Goal: Information Seeking & Learning: Check status

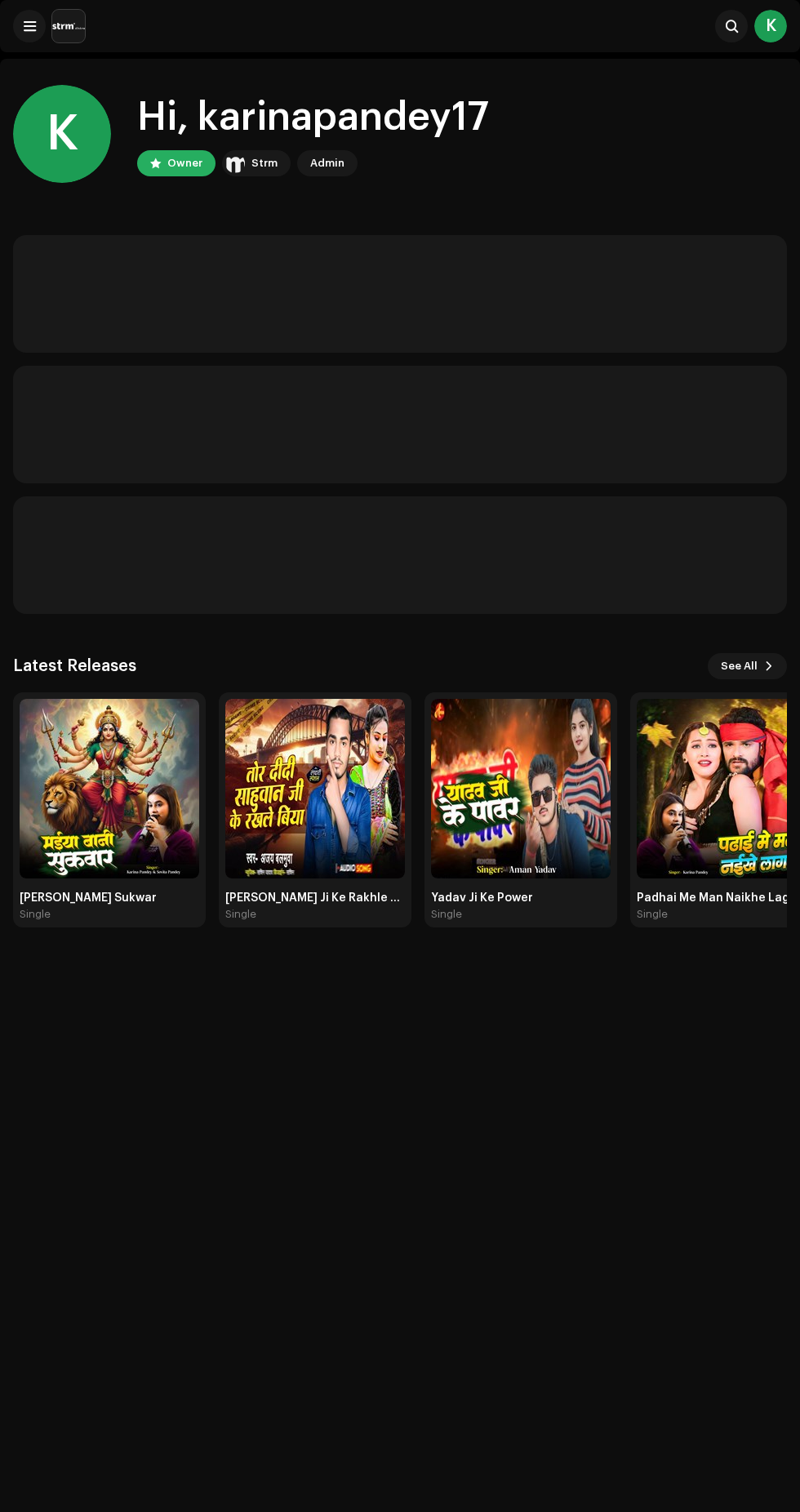
click at [559, 1069] on div "K Hi, karinapandey17 Owner Strm Admin Latest Releases See All Maiya Bani Sukwar…" at bounding box center [400, 814] width 800 height 1512
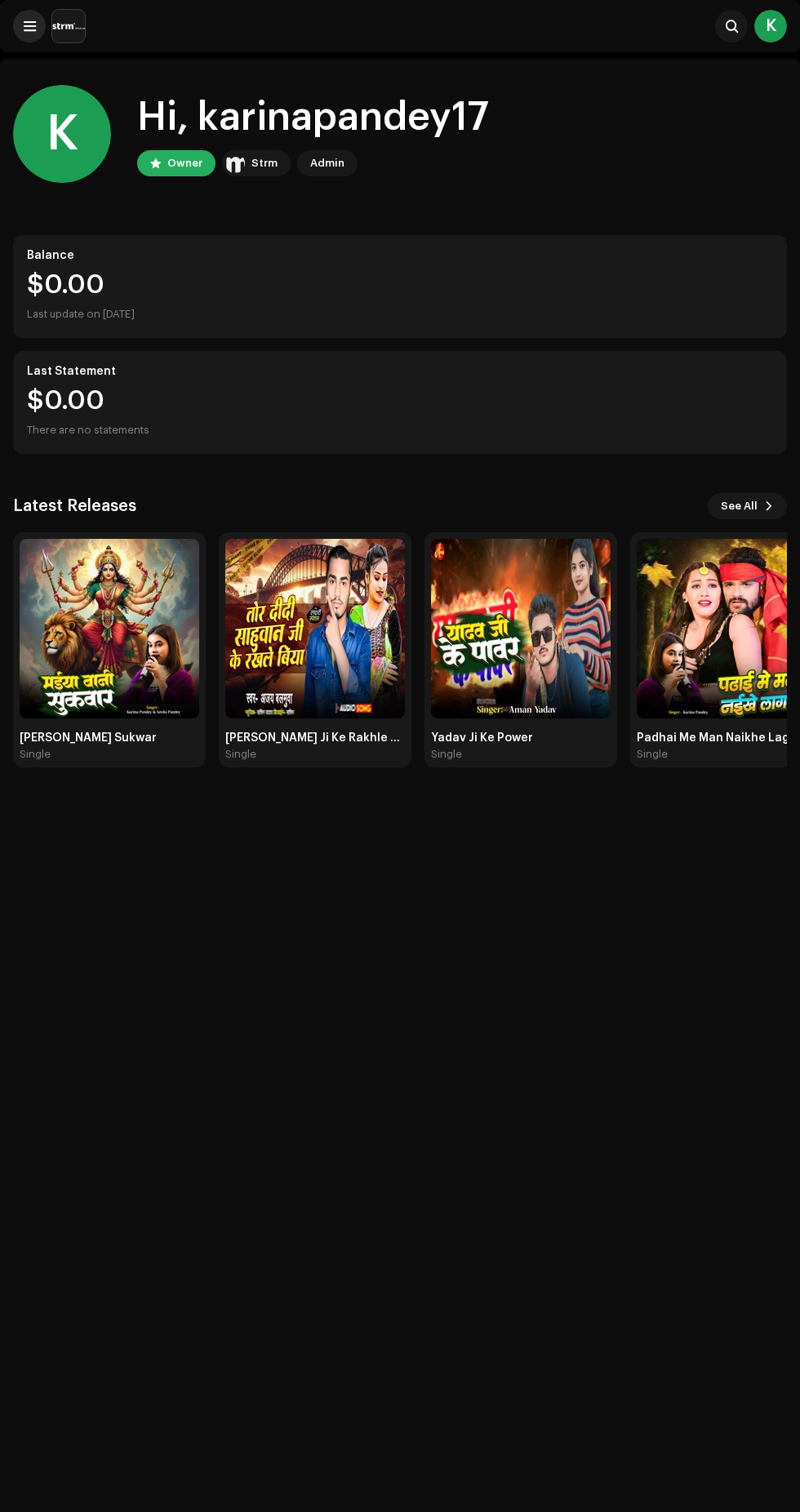
click at [31, 29] on span at bounding box center [29, 26] width 12 height 13
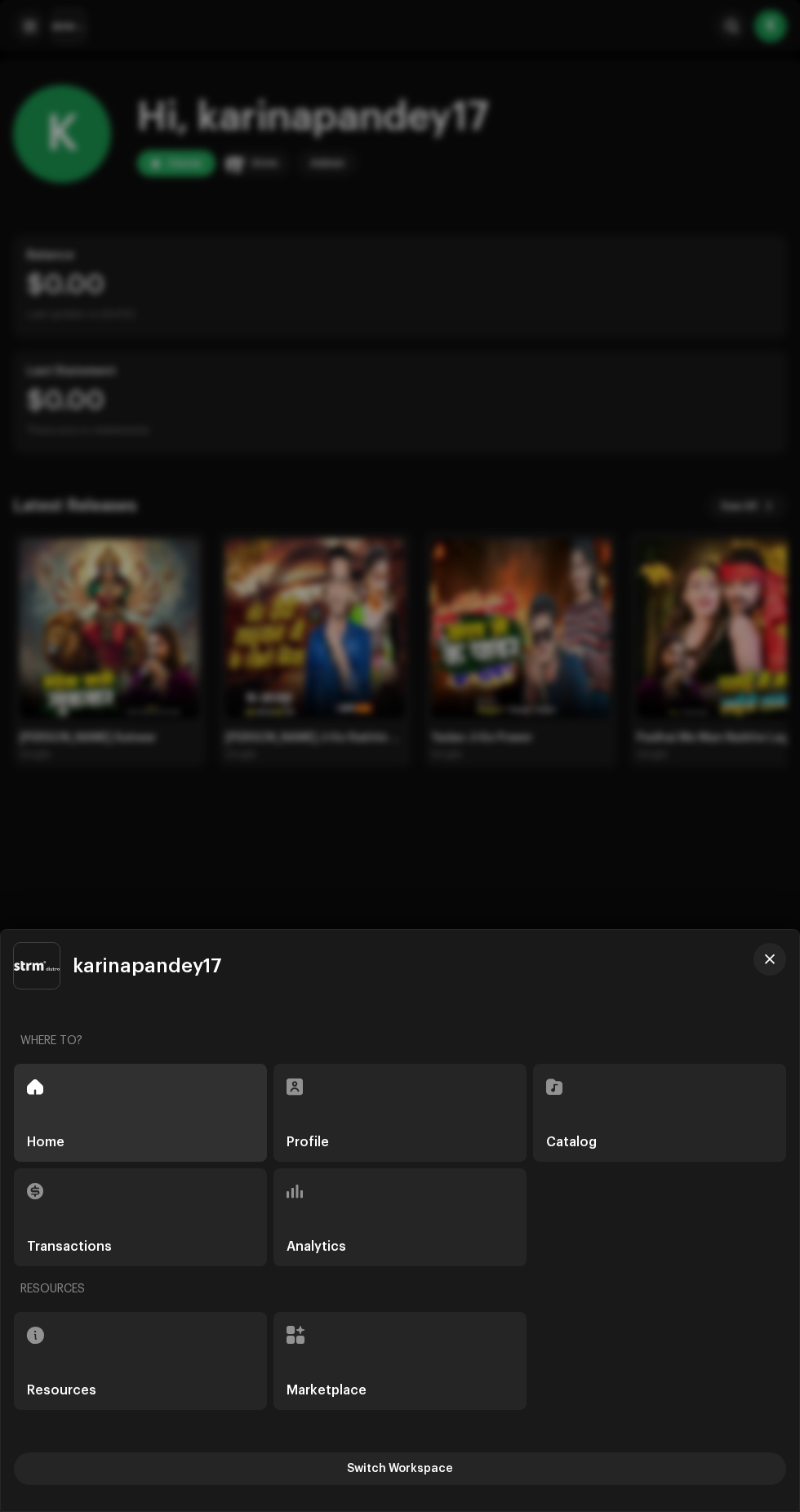
click at [416, 1225] on div "Analytics" at bounding box center [400, 1216] width 253 height 98
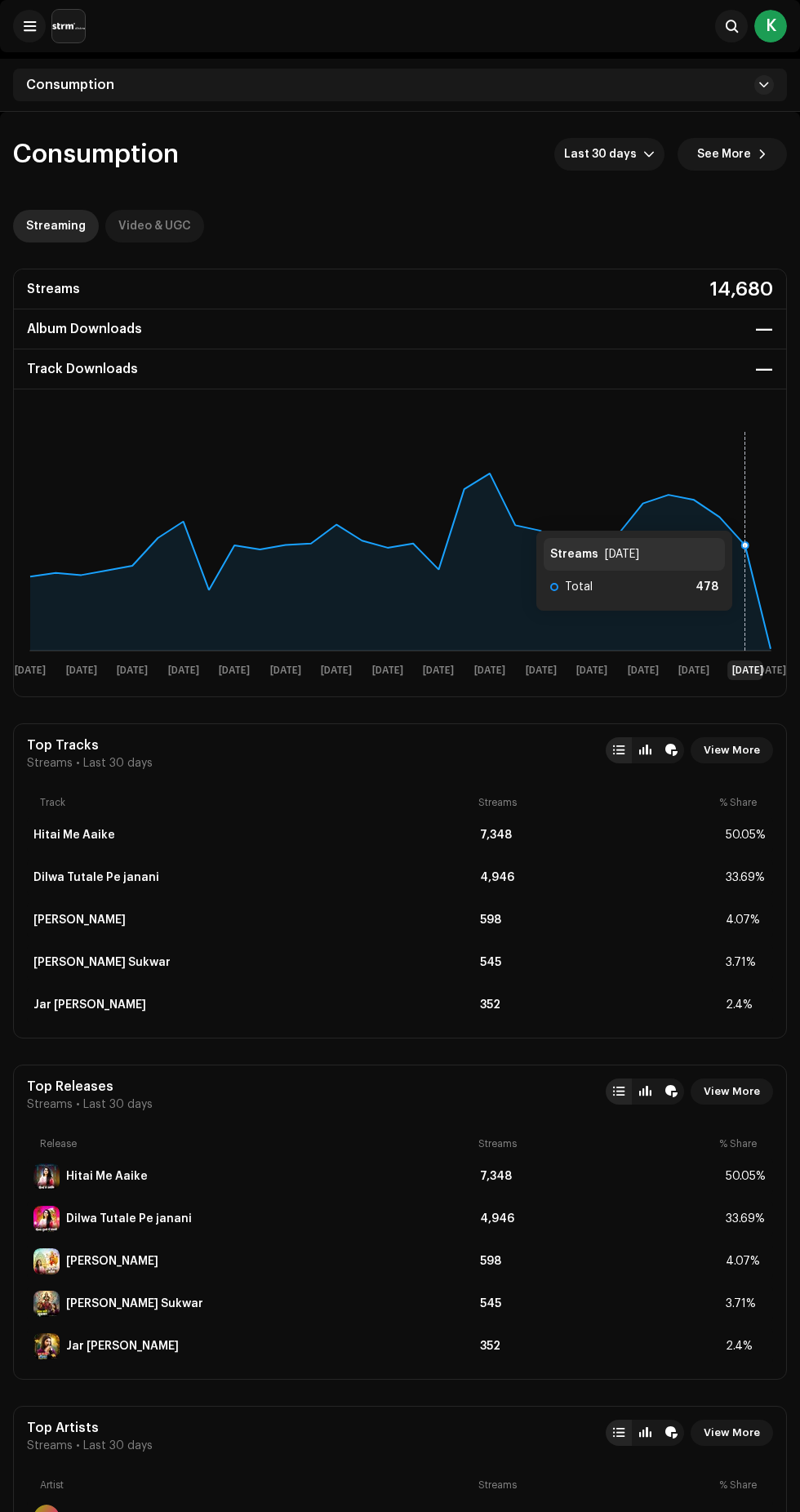
click at [158, 226] on div "Video & UGC" at bounding box center [155, 226] width 73 height 33
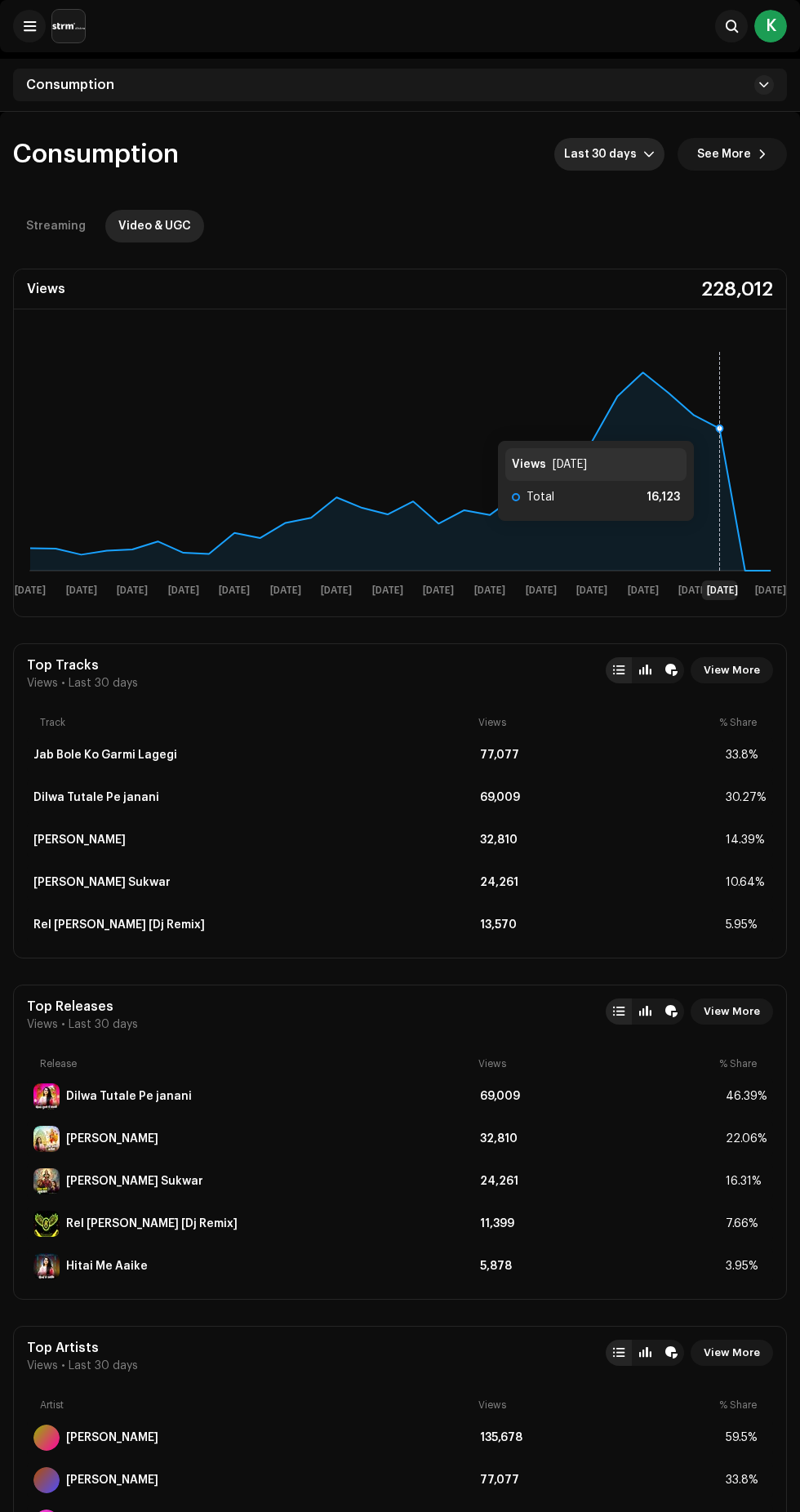
click at [623, 154] on span "Last 30 days" at bounding box center [604, 155] width 80 height 33
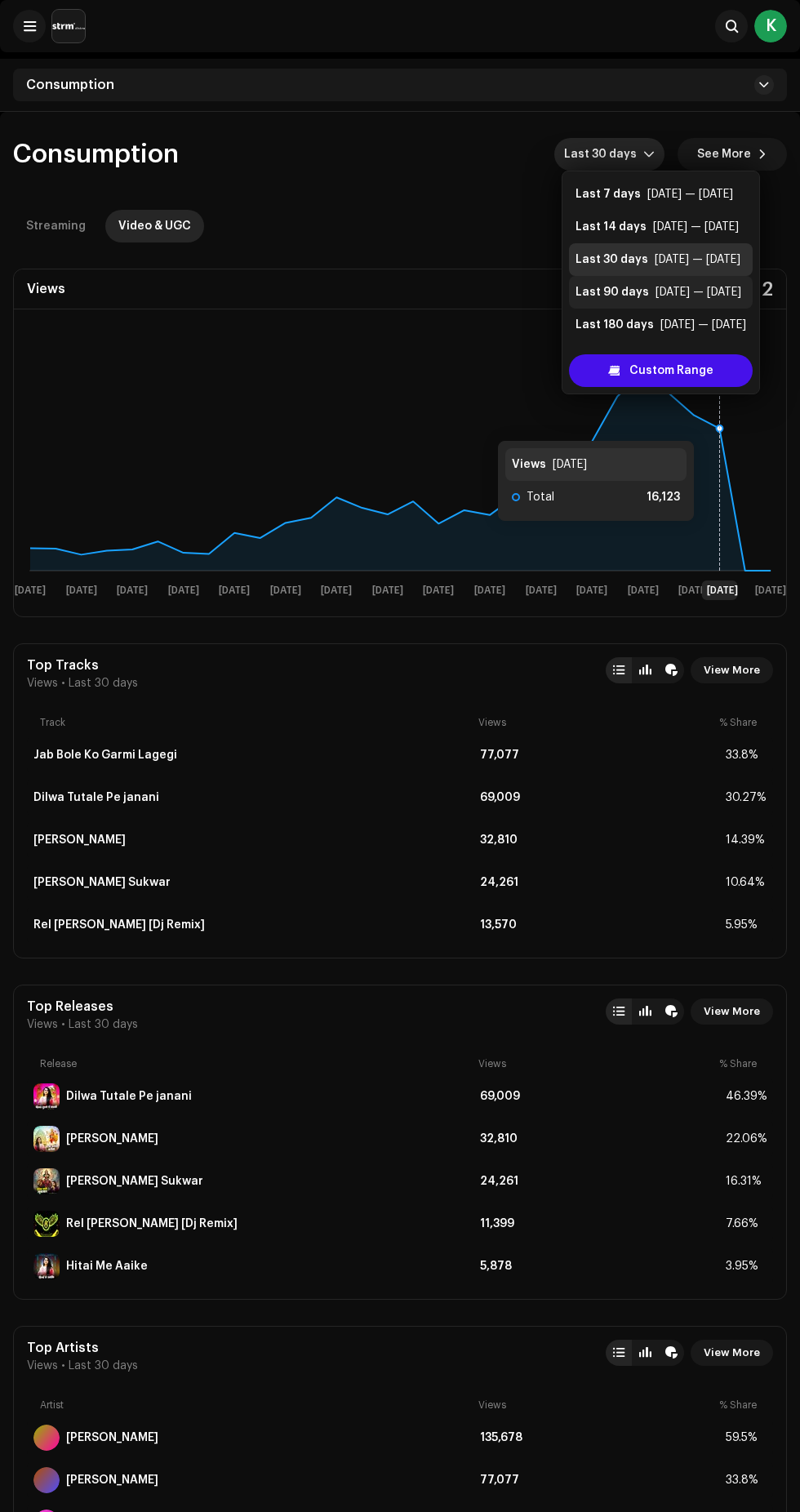
click at [681, 292] on div "[DATE] — [DATE]" at bounding box center [698, 292] width 86 height 16
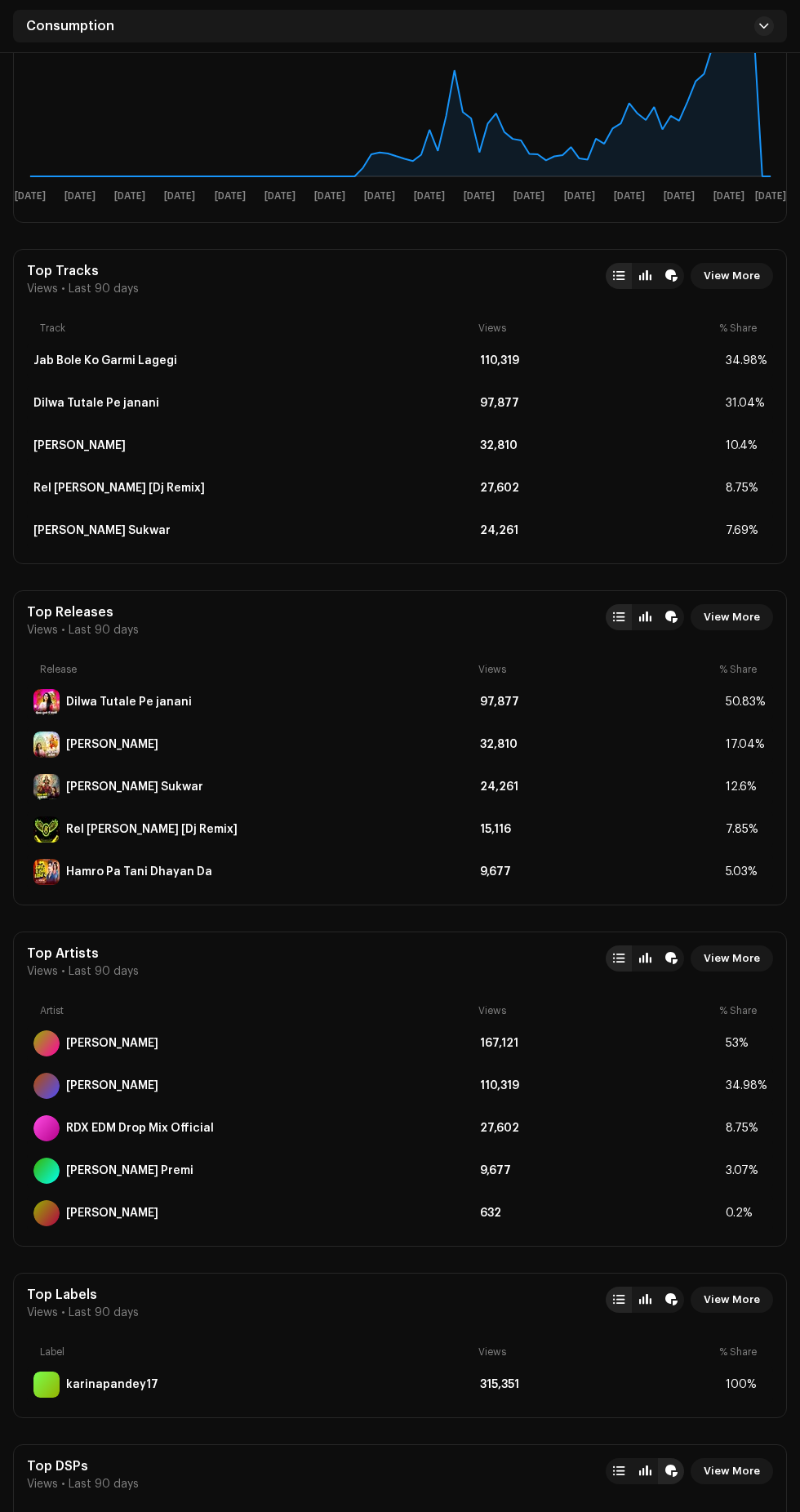
scroll to position [396, 0]
